Goal: Information Seeking & Learning: Learn about a topic

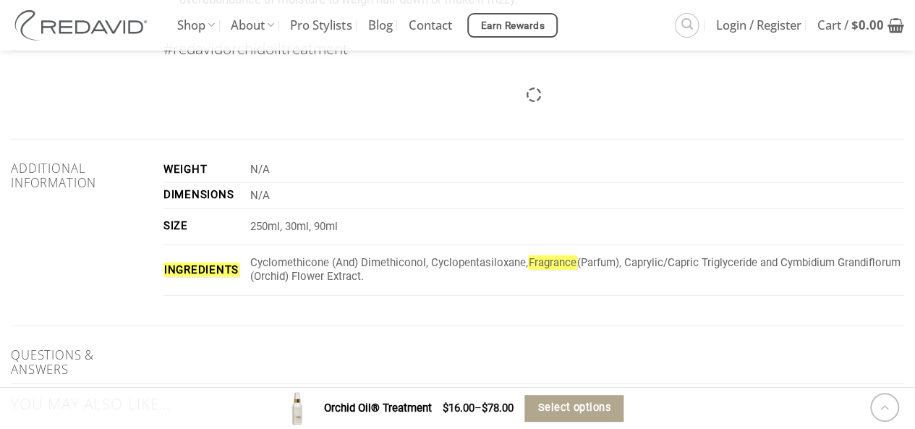
scroll to position [1995, 0]
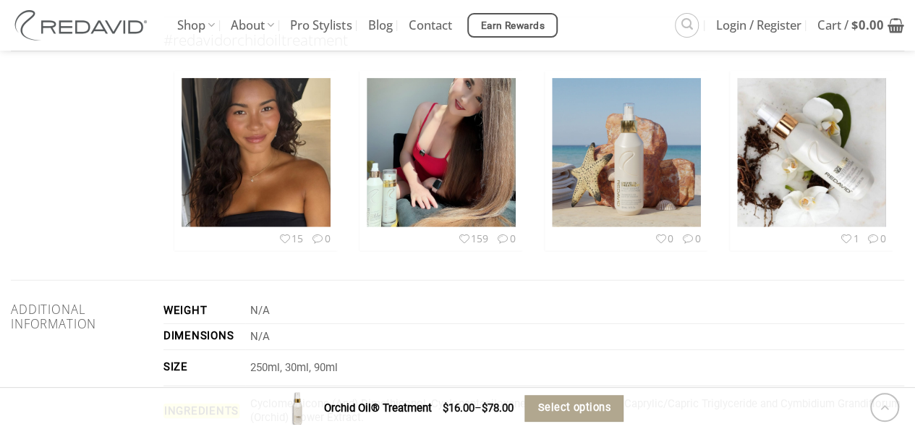
click at [292, 258] on div "Curls are a girl’s best friend with #REDAVIDHAIR ➿✨ @chelseasulemua uses our Or…" at bounding box center [256, 161] width 185 height 202
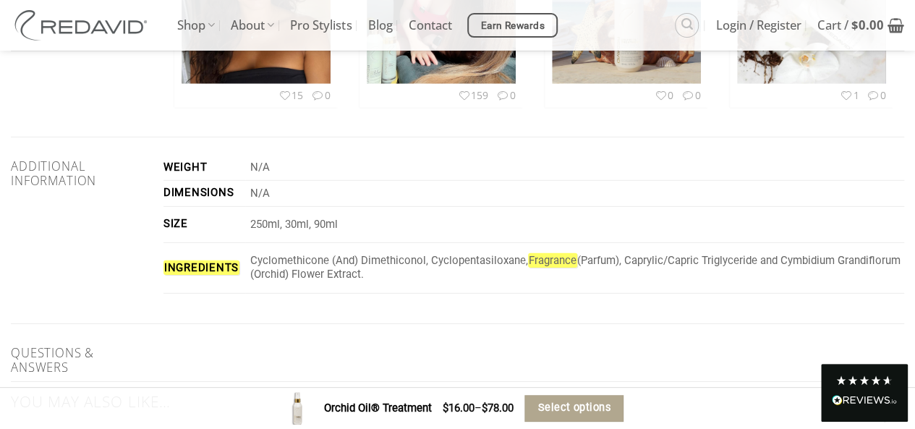
scroll to position [2212, 0]
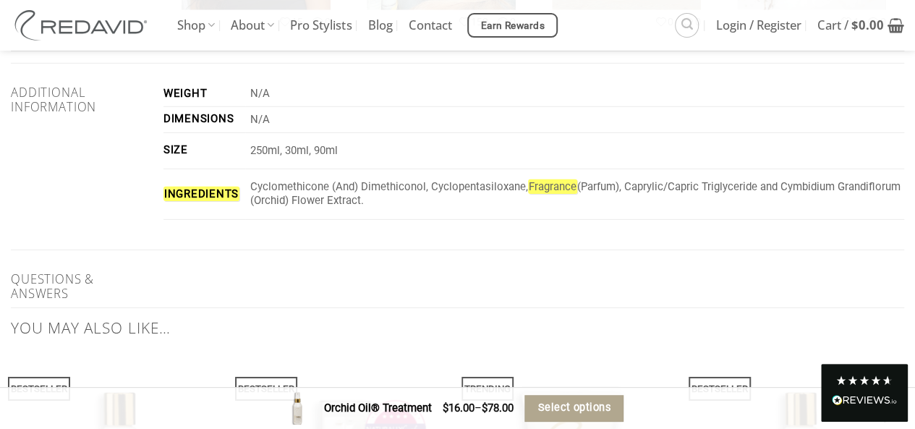
click at [293, 171] on td "Cyclomethicone (And) Dimethiconol, Cyclopentasiloxane, Fragrance (Parfum), Capr…" at bounding box center [574, 194] width 659 height 51
click at [293, 193] on p "Cyclomethicone (And) Dimethiconol, Cyclopentasiloxane, Fragrance (Parfum), Capr…" at bounding box center [577, 194] width 654 height 28
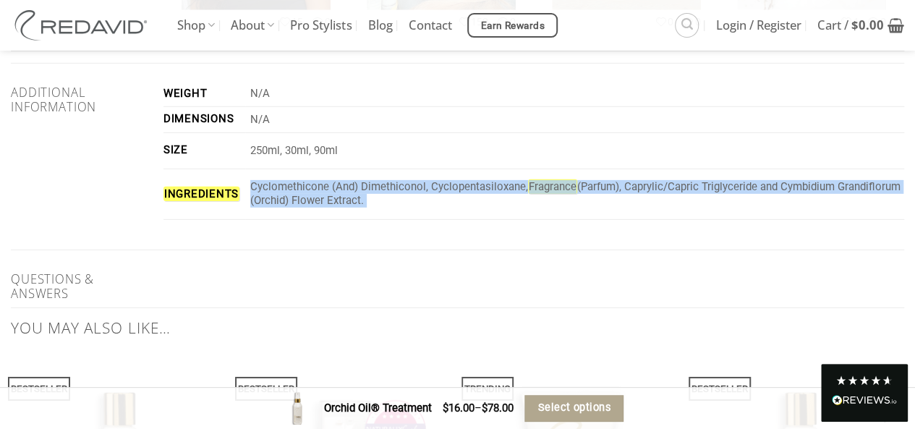
click at [293, 193] on p "Cyclomethicone (And) Dimethiconol, Cyclopentasiloxane, Fragrance (Parfum), Capr…" at bounding box center [577, 194] width 654 height 28
copy div "Cyclomethicone (And) Dimethiconol, Cyclopentasiloxane, Fragrance (Parfum), Capr…"
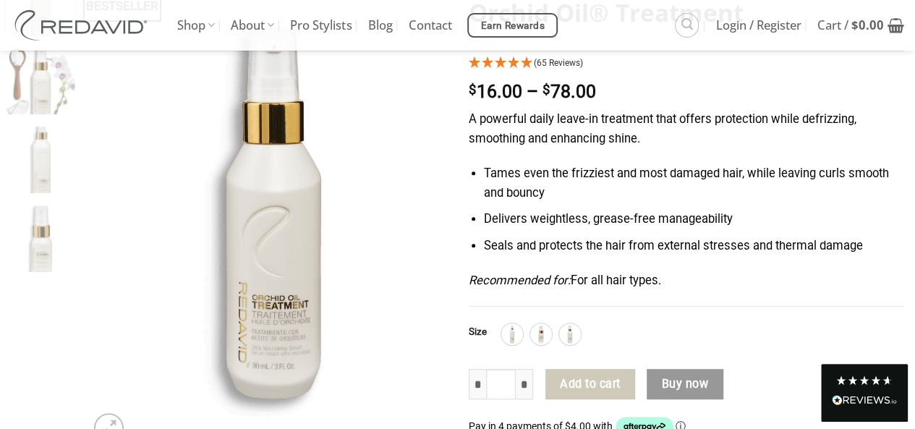
scroll to position [159, 0]
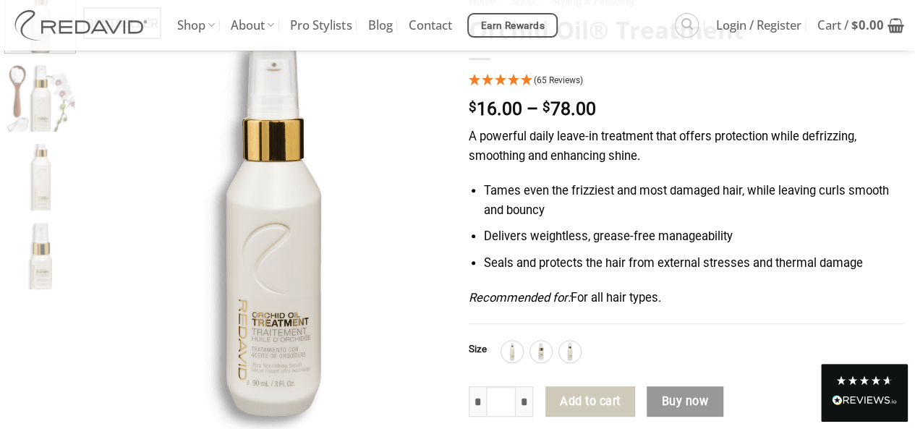
click at [491, 140] on p "A powerful daily leave-in treatment that offers protection while defrizzing, sm…" at bounding box center [687, 146] width 436 height 38
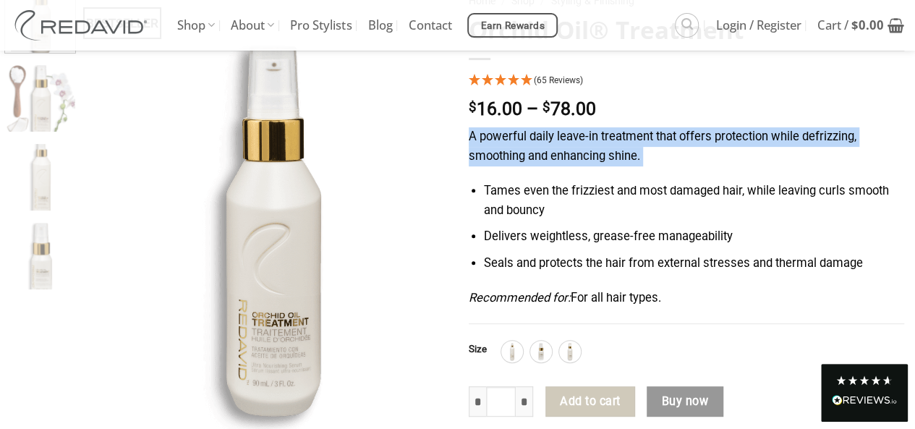
click at [491, 140] on p "A powerful daily leave-in treatment that offers protection while defrizzing, sm…" at bounding box center [687, 146] width 436 height 38
copy div "A powerful daily leave-in treatment that offers protection while defrizzing, sm…"
